Goal: Task Accomplishment & Management: Complete application form

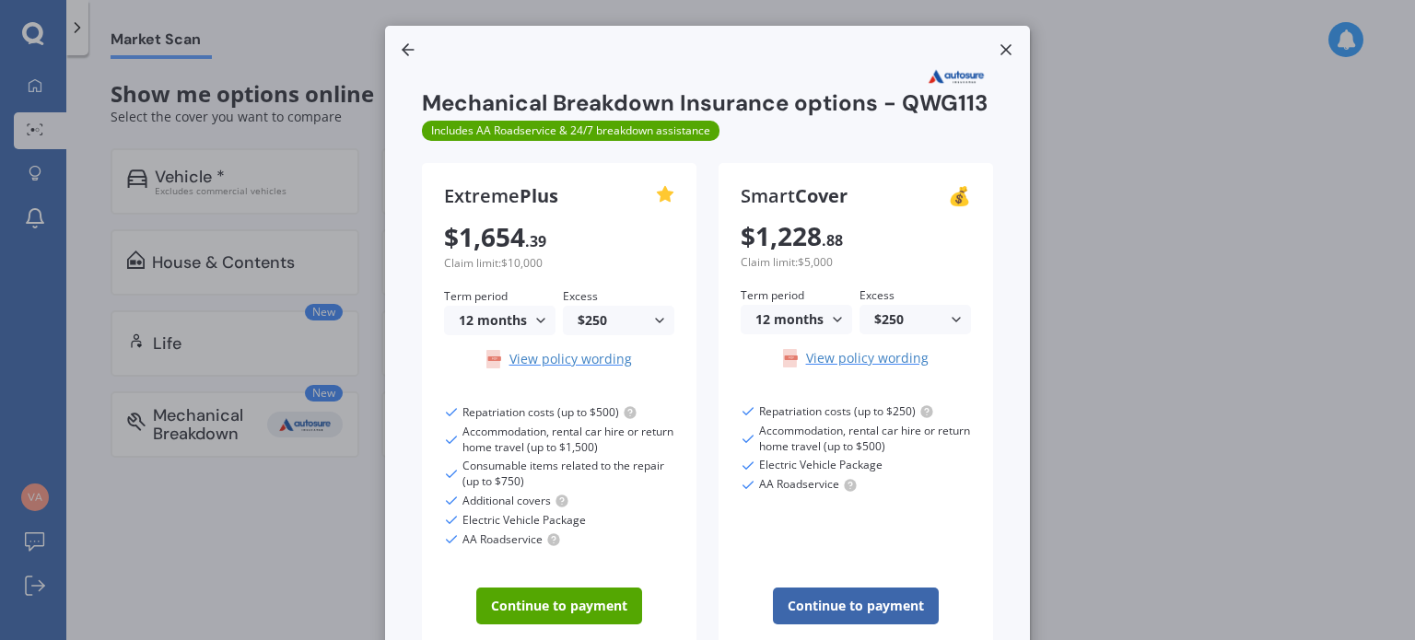
click at [1002, 48] on line at bounding box center [1005, 49] width 9 height 9
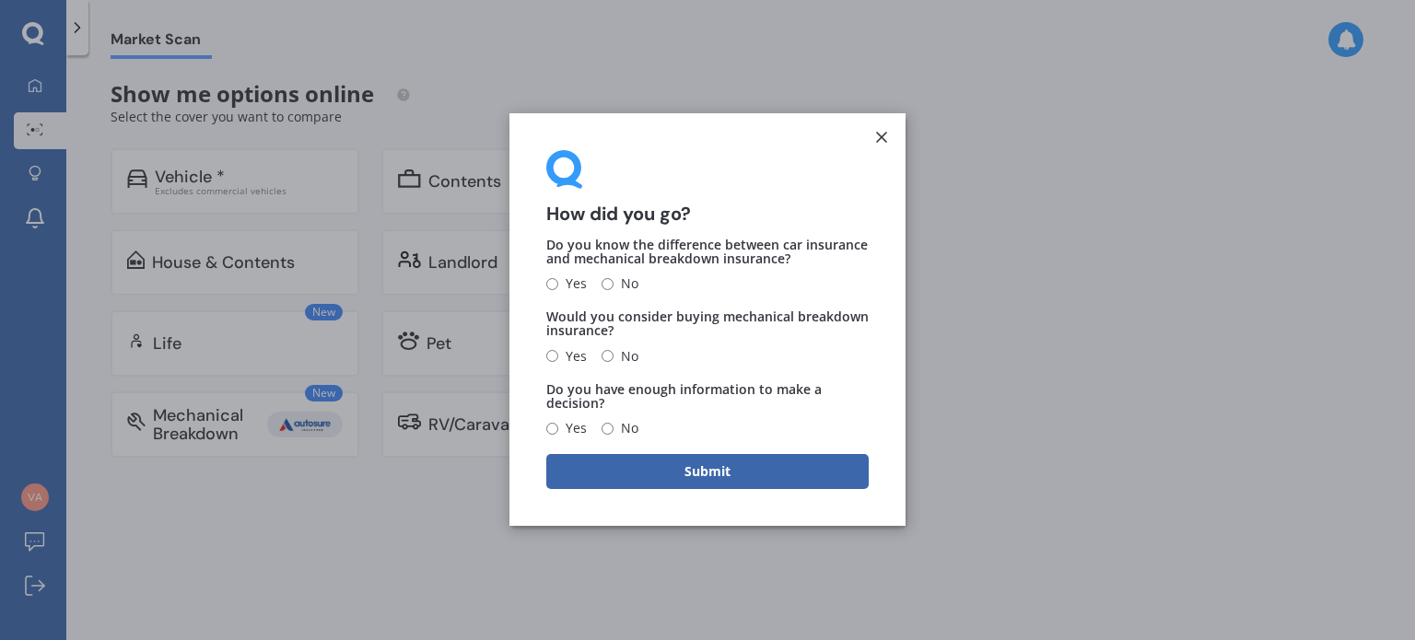
click at [565, 293] on span "Yes" at bounding box center [572, 285] width 29 height 22
click at [558, 290] on input "Yes" at bounding box center [552, 284] width 12 height 12
radio input "true"
click at [574, 352] on span "Yes" at bounding box center [572, 356] width 29 height 22
click at [558, 352] on input "Yes" at bounding box center [552, 357] width 12 height 12
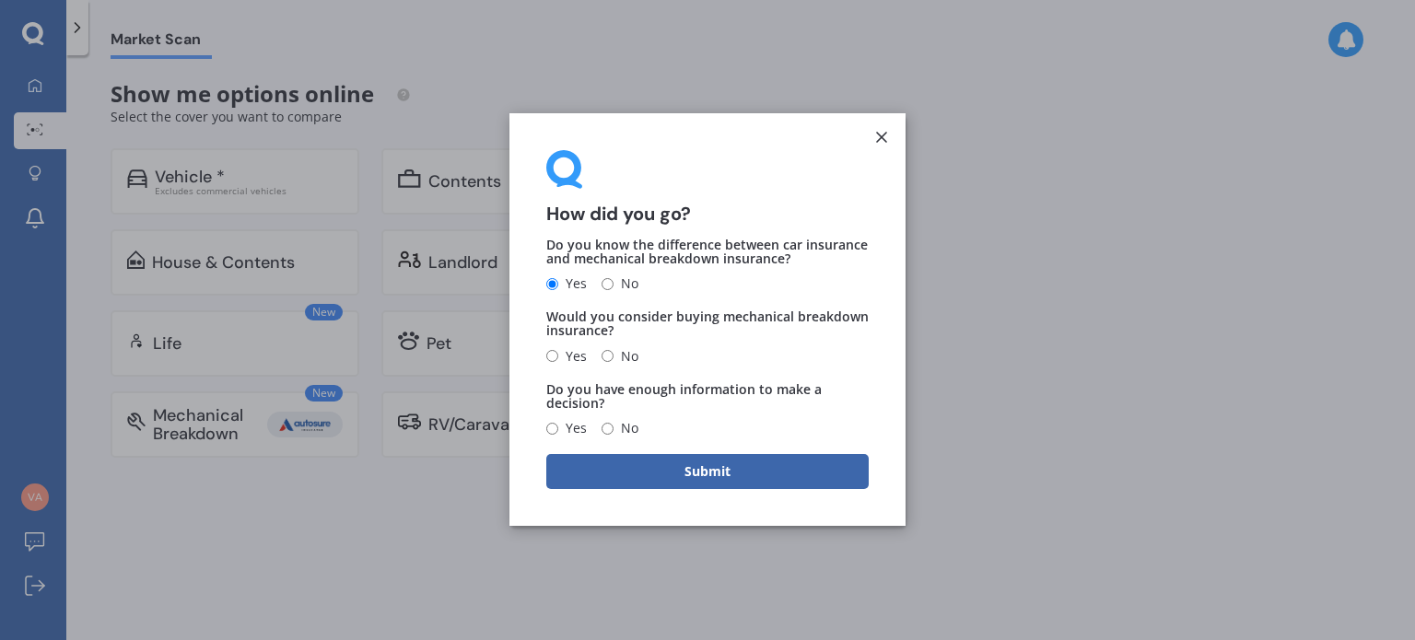
radio input "true"
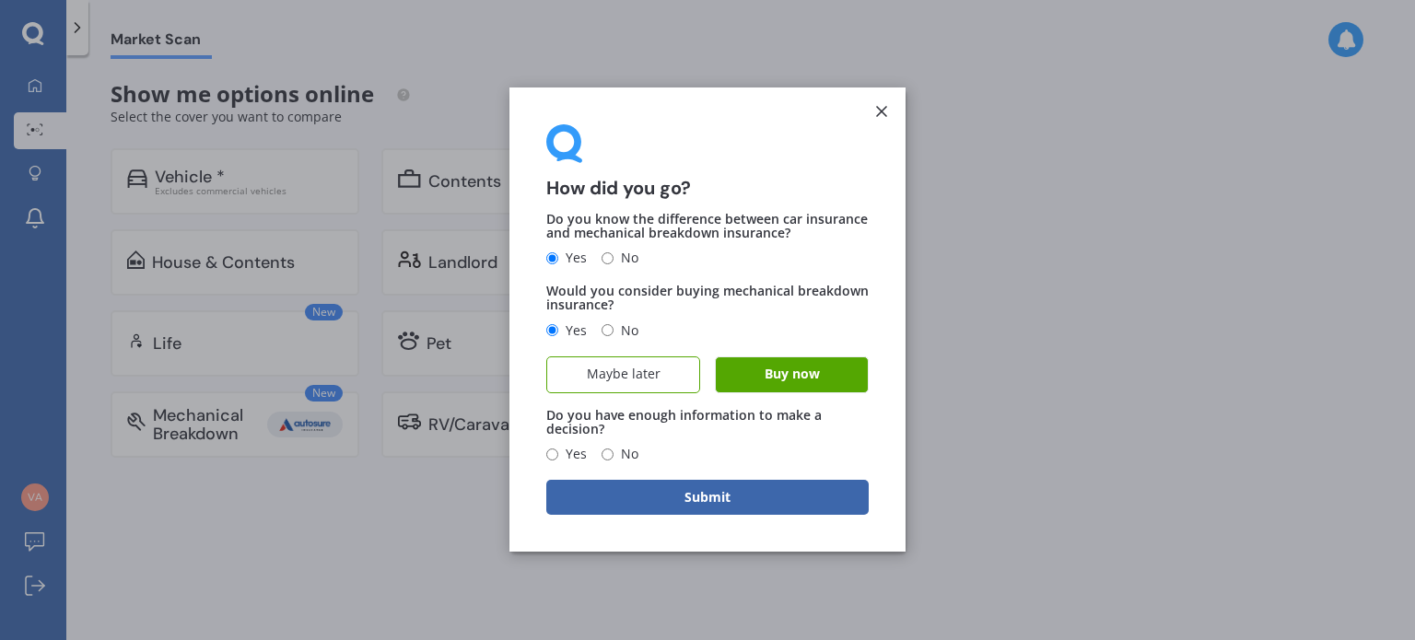
click at [664, 382] on label "Maybe later" at bounding box center [623, 374] width 154 height 37
click at [0, 0] on input "Maybe later" at bounding box center [0, 0] width 0 height 0
click at [577, 455] on span "Yes" at bounding box center [572, 455] width 29 height 22
click at [558, 455] on input "Yes" at bounding box center [552, 455] width 12 height 12
radio input "true"
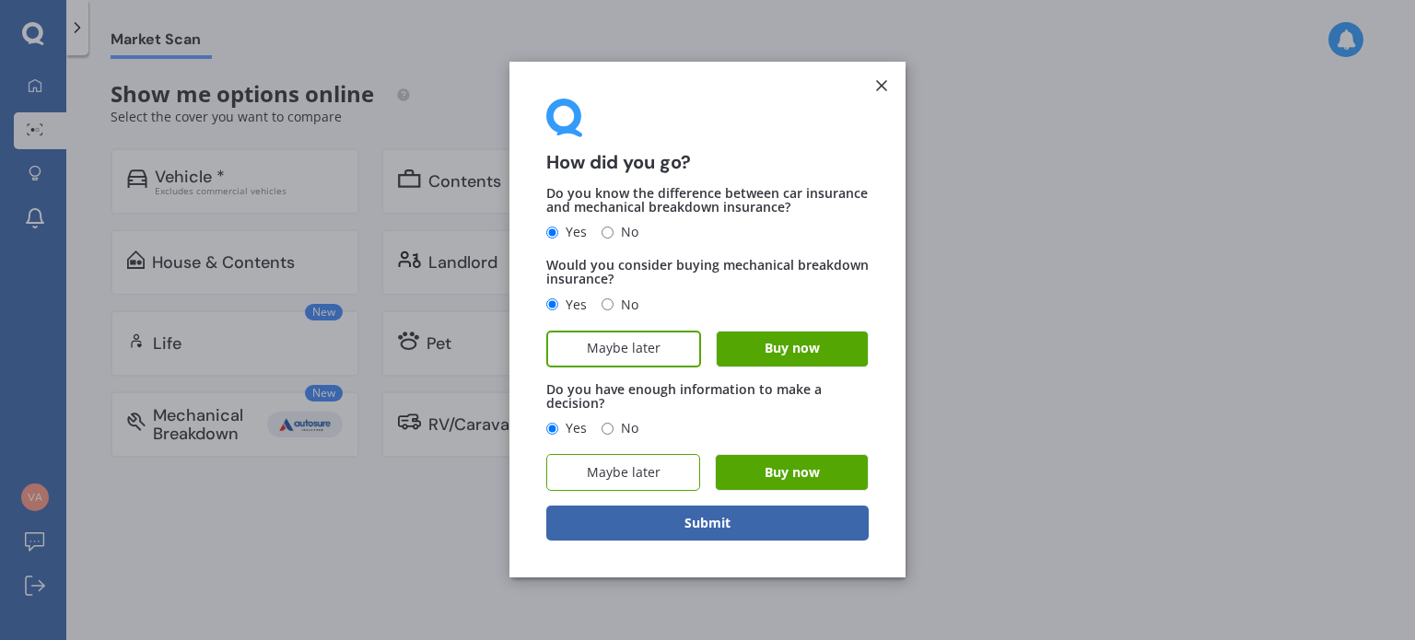
click at [656, 472] on span "Maybe later" at bounding box center [624, 473] width 74 height 16
click at [0, 0] on input "Maybe later" at bounding box center [0, 0] width 0 height 0
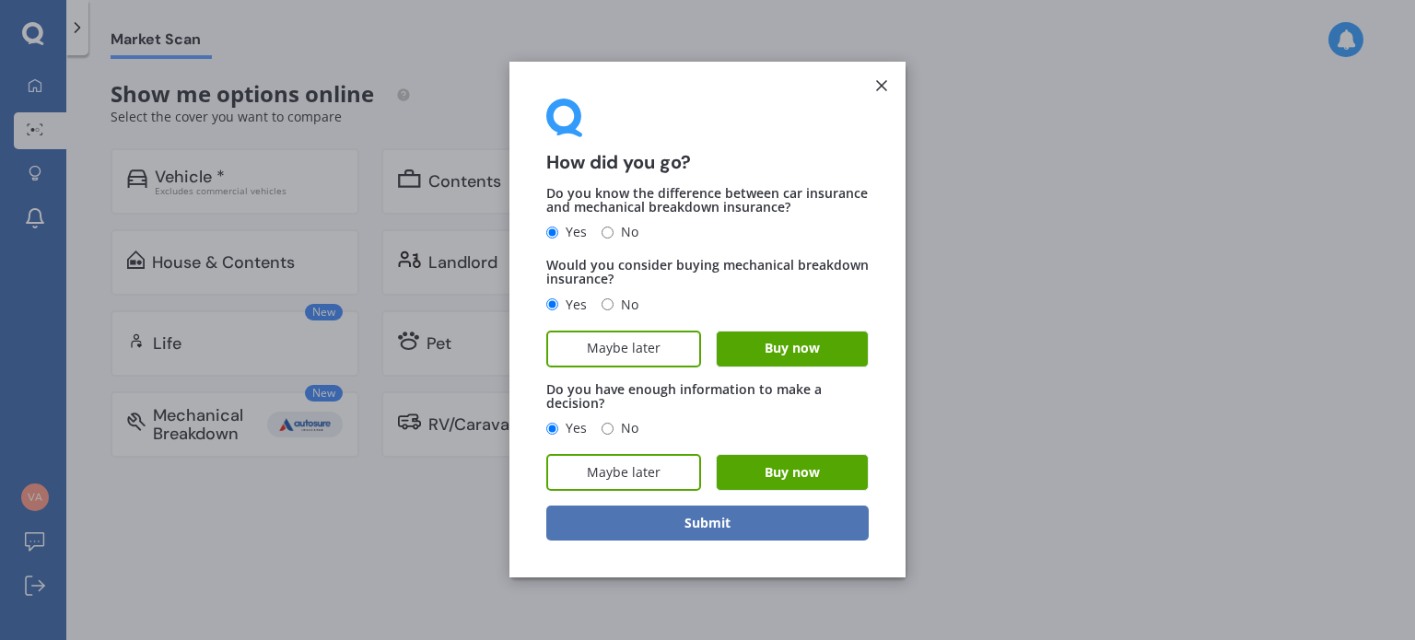
click at [668, 527] on button "Submit" at bounding box center [707, 524] width 322 height 35
